Goal: Check status: Check status

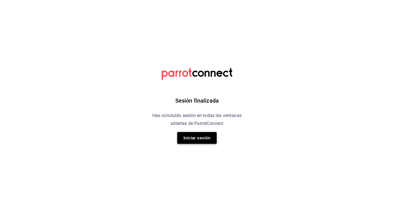
click at [201, 136] on button "Iniciar sesión" at bounding box center [197, 138] width 40 height 12
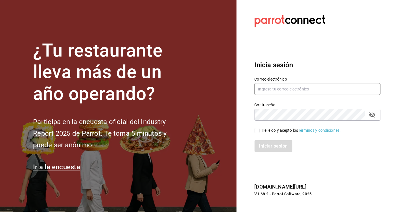
click at [269, 92] on input "text" at bounding box center [318, 89] width 126 height 12
type input "[EMAIL_ADDRESS][DOMAIN_NAME]"
click at [258, 130] on input "He leído y acepto los Términos y condiciones." at bounding box center [257, 130] width 5 height 5
checkbox input "true"
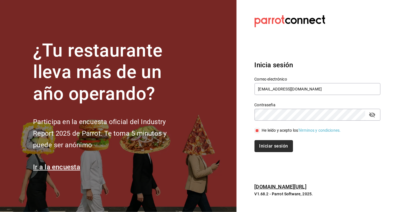
click at [270, 147] on button "Iniciar sesión" at bounding box center [274, 146] width 38 height 12
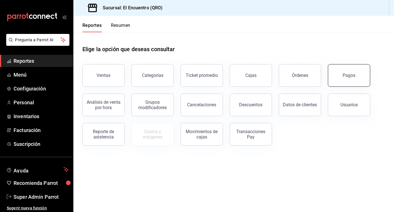
click at [343, 74] on div "Pagos" at bounding box center [349, 75] width 13 height 5
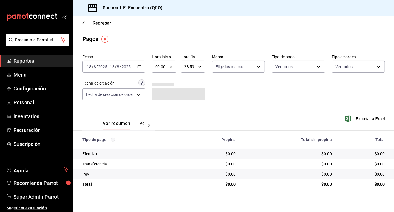
click at [135, 67] on div "2025-08-18 18 / 8 / 2025 - 2025-08-18 18 / 8 / 2025" at bounding box center [113, 67] width 63 height 12
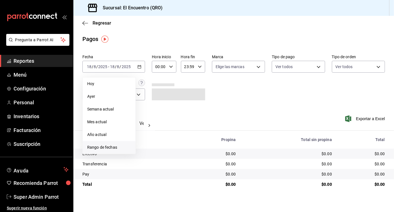
click at [105, 144] on span "Rango de fechas" at bounding box center [109, 147] width 44 height 6
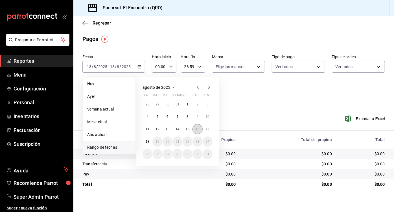
click at [199, 128] on abbr "16" at bounding box center [198, 129] width 4 height 4
click at [212, 129] on button "17" at bounding box center [208, 129] width 10 height 10
